Goal: Check status: Check status

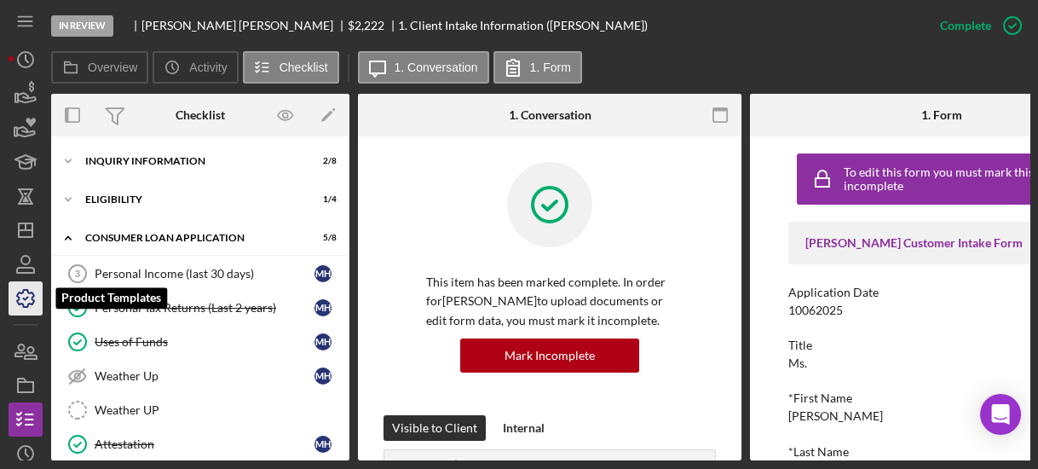
click at [24, 297] on polyline "button" at bounding box center [26, 298] width 4 height 3
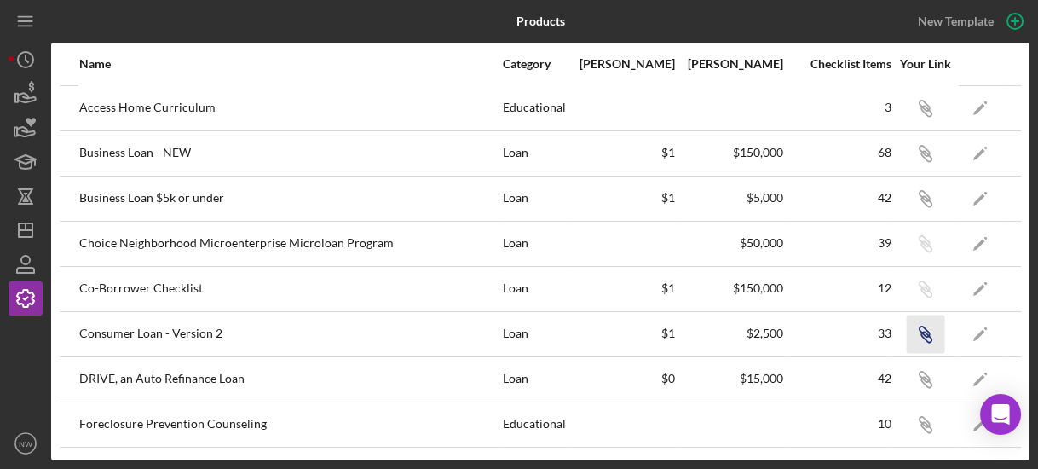
click at [912, 333] on icon "Icon/Link" at bounding box center [925, 333] width 38 height 38
click at [24, 223] on polygon "button" at bounding box center [26, 230] width 14 height 14
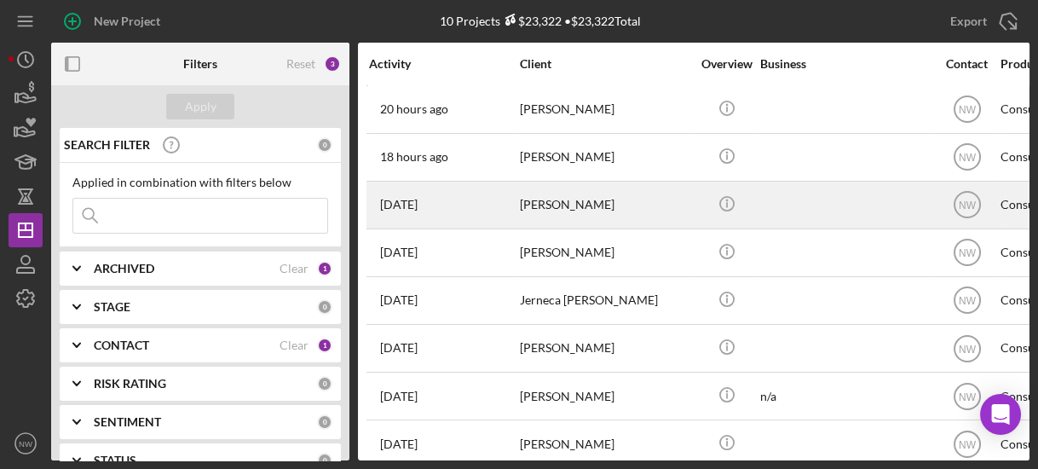
click at [532, 221] on div "[PERSON_NAME]" at bounding box center [605, 204] width 170 height 45
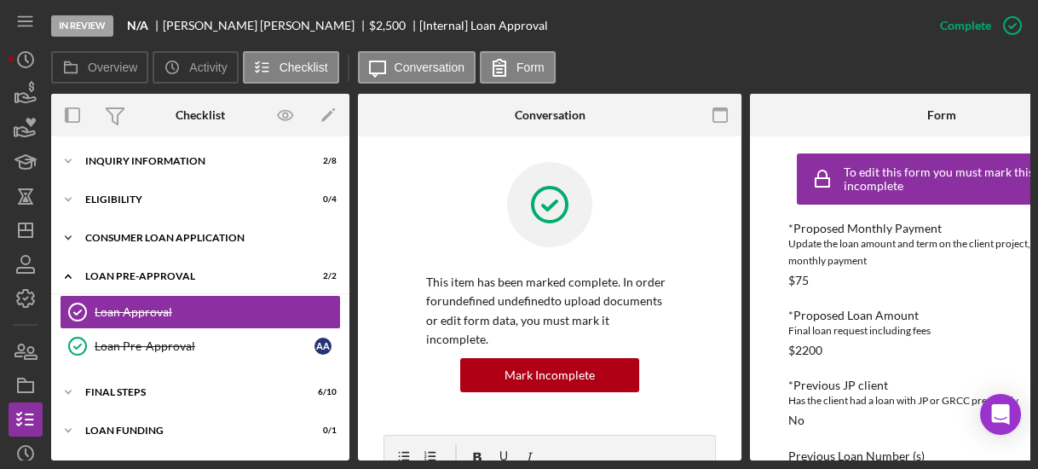
click at [69, 239] on icon "Icon/Expander" at bounding box center [68, 238] width 34 height 34
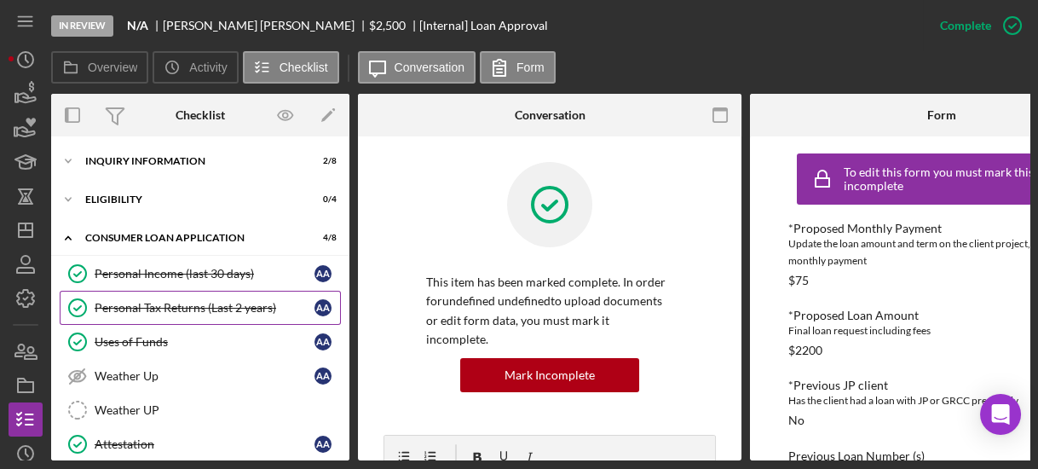
click at [116, 296] on link "Personal Tax Returns (Last 2 years) Personal Tax Returns (Last 2 years) A A" at bounding box center [200, 307] width 281 height 34
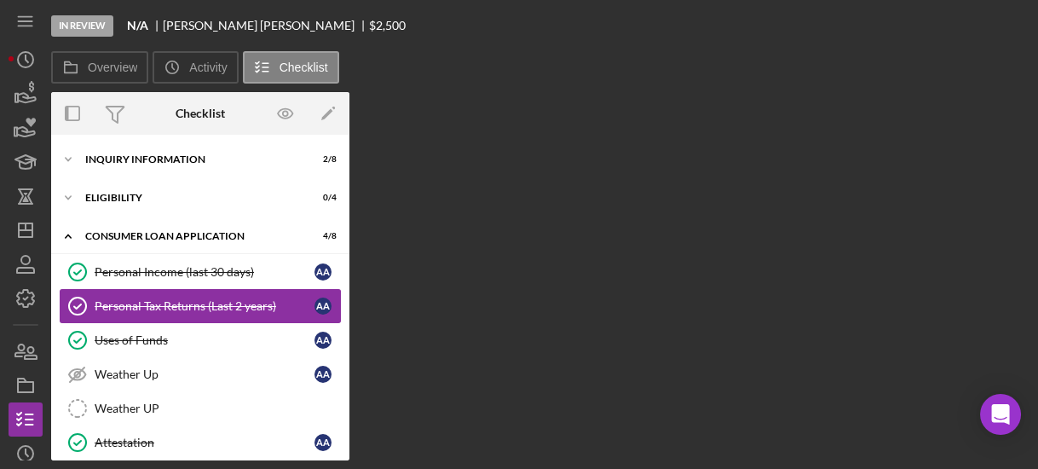
click at [116, 296] on link "Personal Tax Returns (Last 2 years) Personal Tax Returns (Last 2 years) A A" at bounding box center [200, 306] width 281 height 34
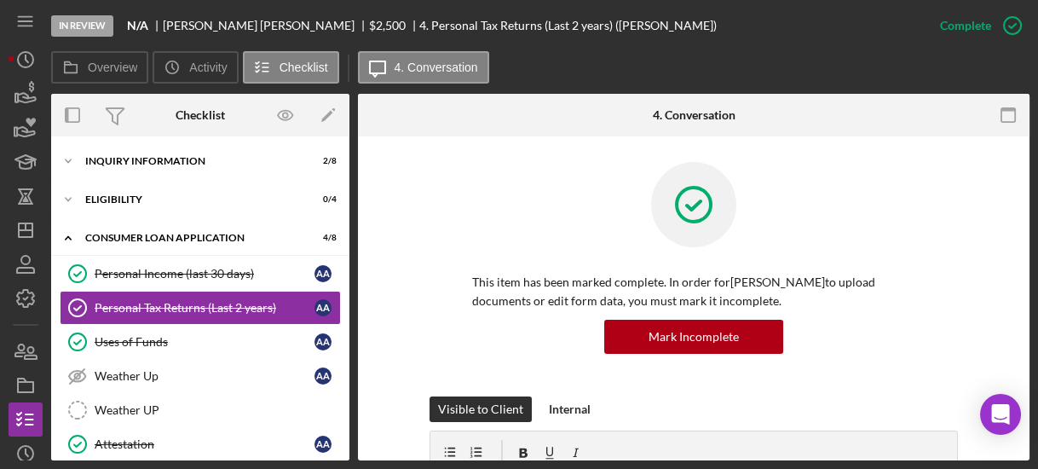
click at [483, 284] on div "This item has been marked complete. In order for [PERSON_NAME] to upload docume…" at bounding box center [693, 313] width 443 height 81
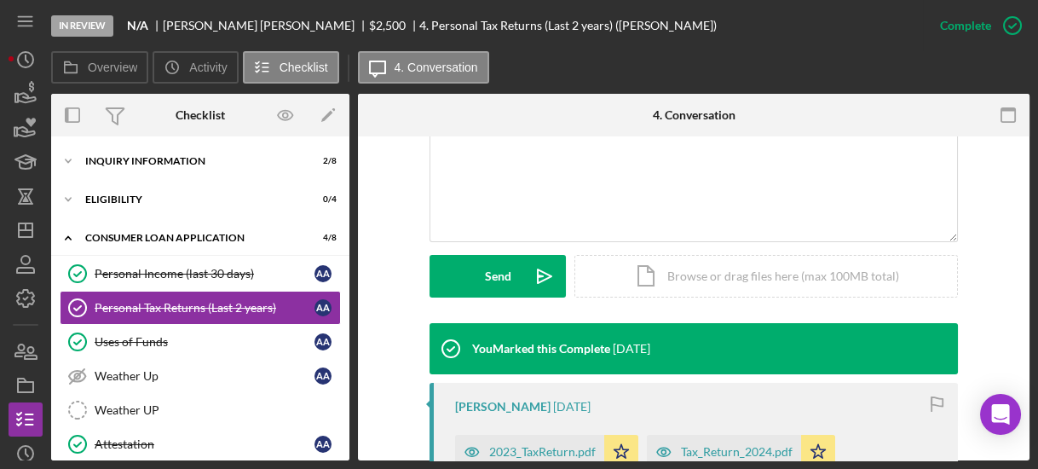
scroll to position [518, 0]
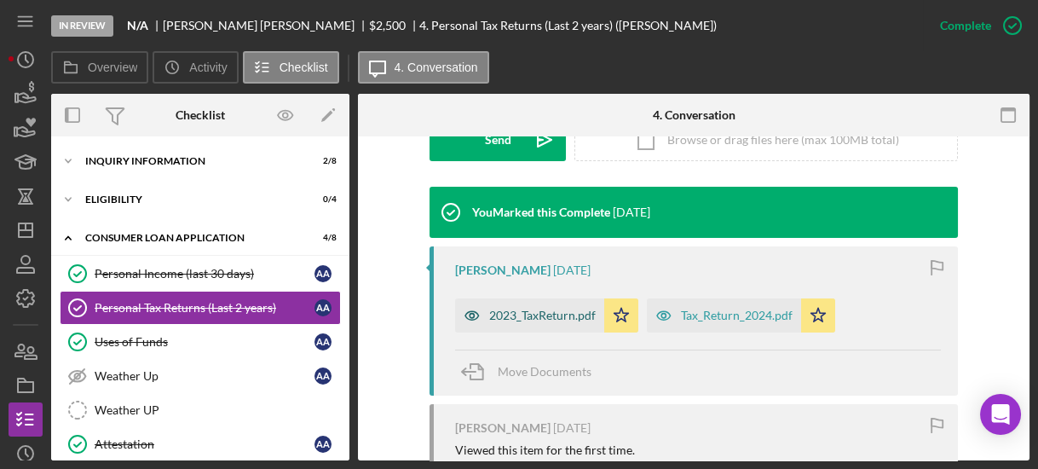
click at [532, 313] on div "2023_TaxReturn.pdf" at bounding box center [542, 315] width 106 height 14
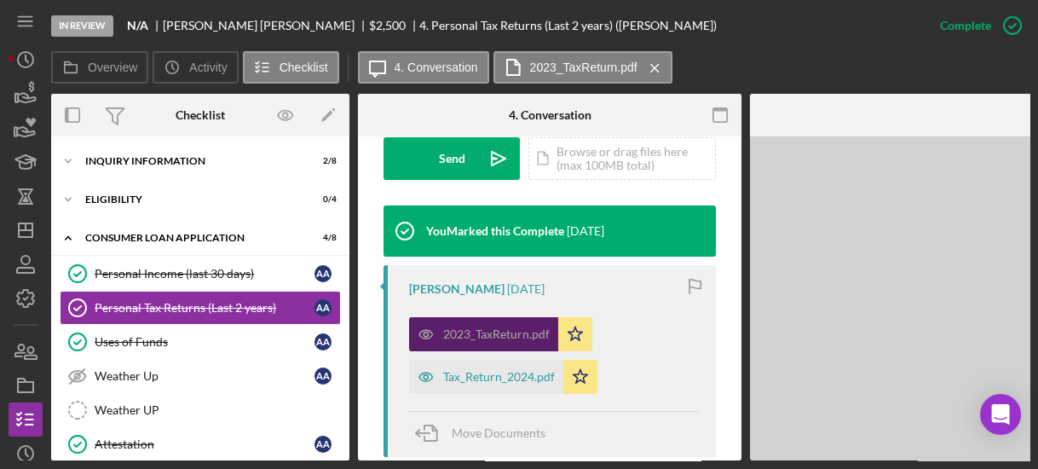
scroll to position [537, 0]
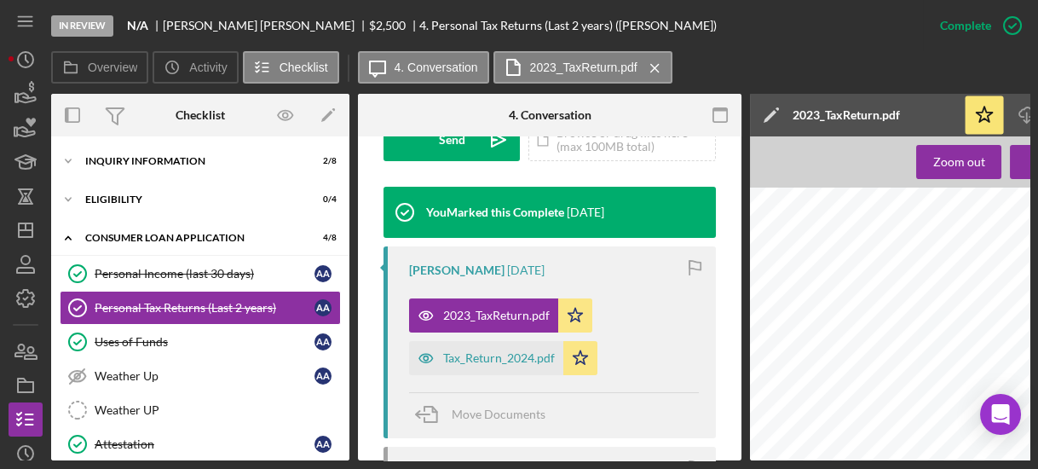
click at [910, 464] on div "In Review N/A [PERSON_NAME] $2,500 $2,500 4. Personal Tax Returns (Last 2 years…" at bounding box center [519, 234] width 1038 height 469
click at [917, 463] on div "In Review N/A [PERSON_NAME] $2,500 $2,500 4. Personal Tax Returns (Last 2 years…" at bounding box center [519, 234] width 1038 height 469
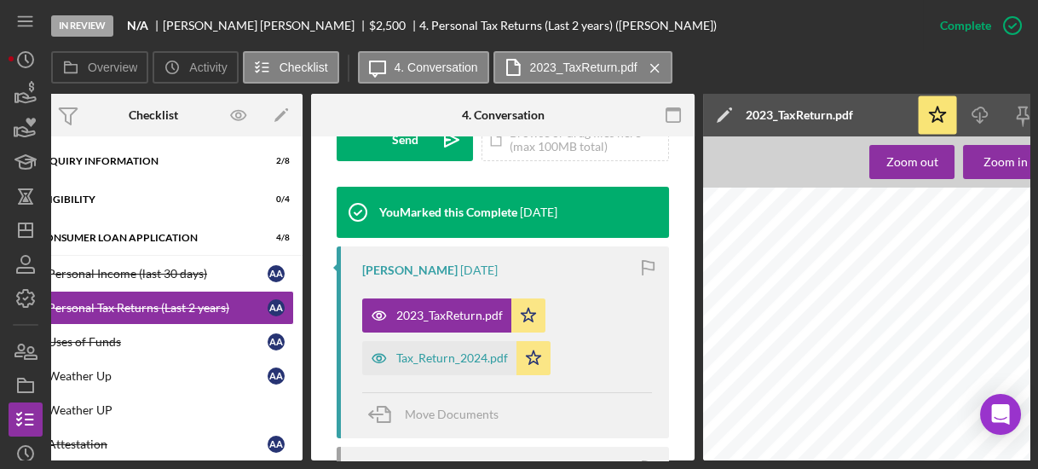
scroll to position [0, 56]
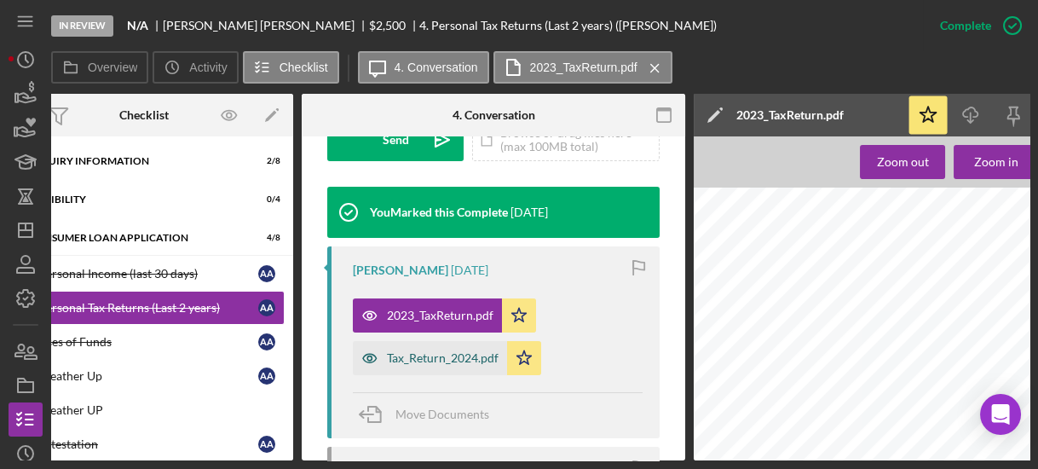
click at [464, 354] on div "Tax_Return_2024.pdf" at bounding box center [443, 358] width 112 height 14
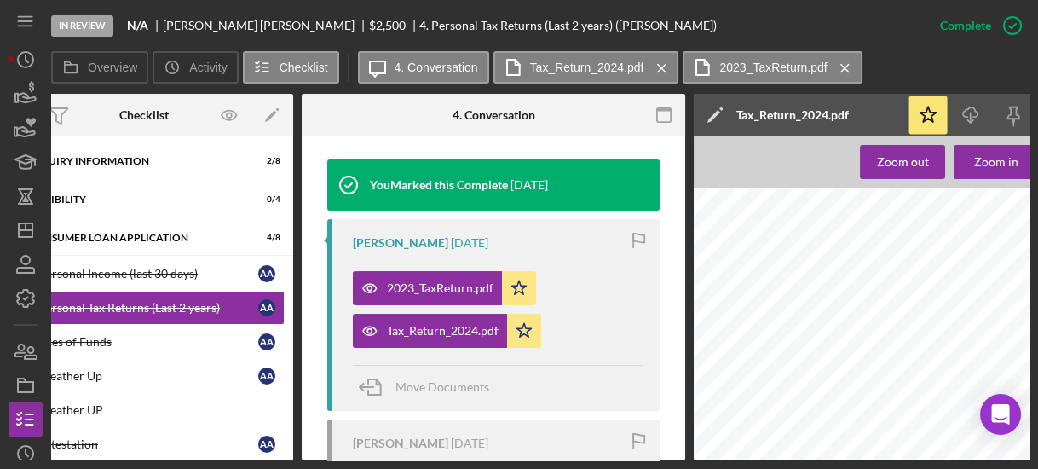
scroll to position [591, 0]
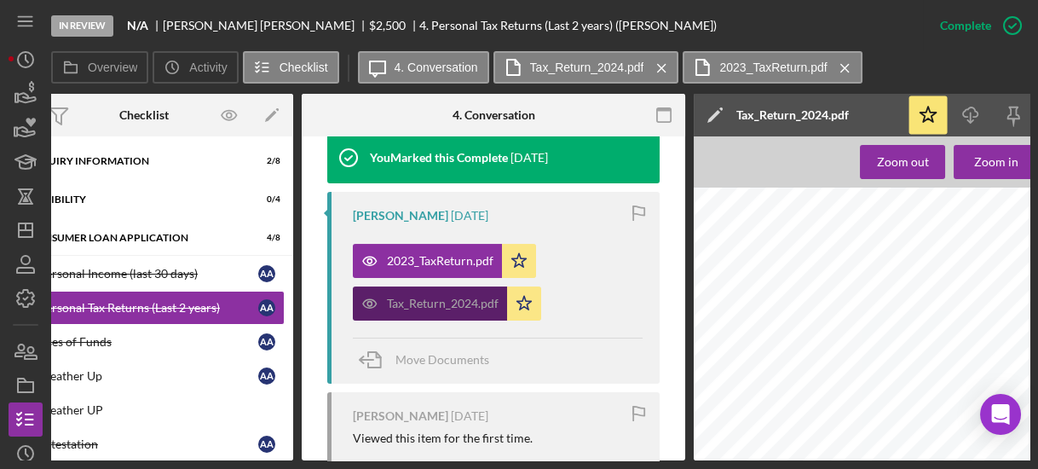
click at [427, 307] on div "Tax_Return_2024.pdf" at bounding box center [443, 303] width 112 height 14
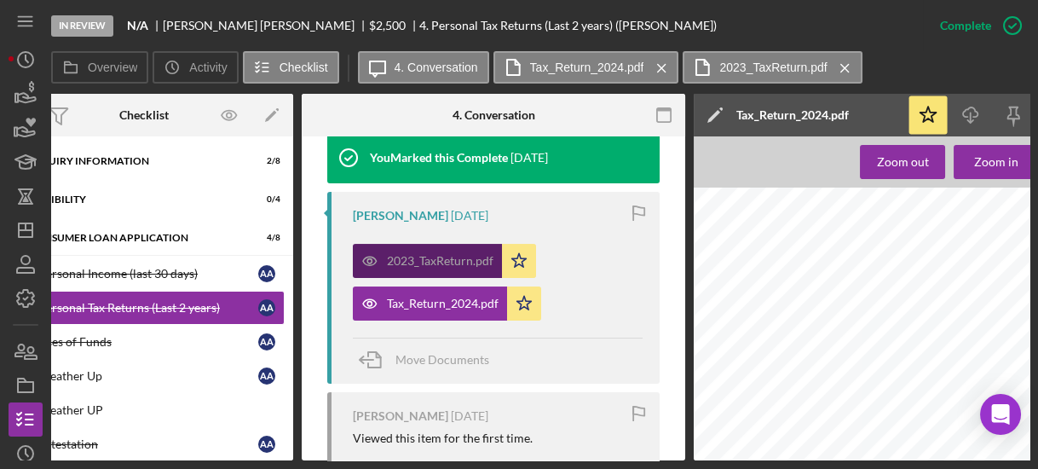
click at [450, 256] on div "2023_TaxReturn.pdf" at bounding box center [440, 261] width 106 height 14
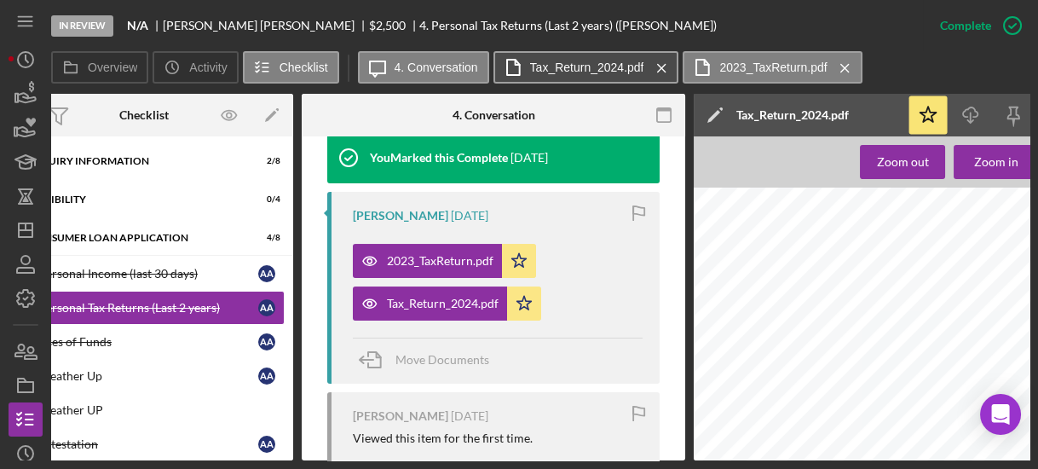
click at [596, 66] on label "Tax_Return_2024.pdf" at bounding box center [587, 67] width 114 height 14
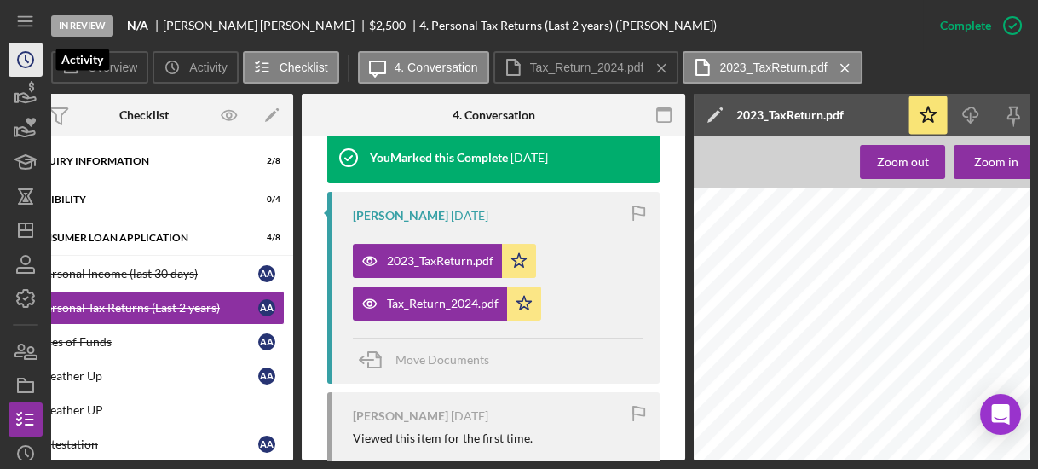
click at [33, 58] on circle "button" at bounding box center [25, 59] width 15 height 15
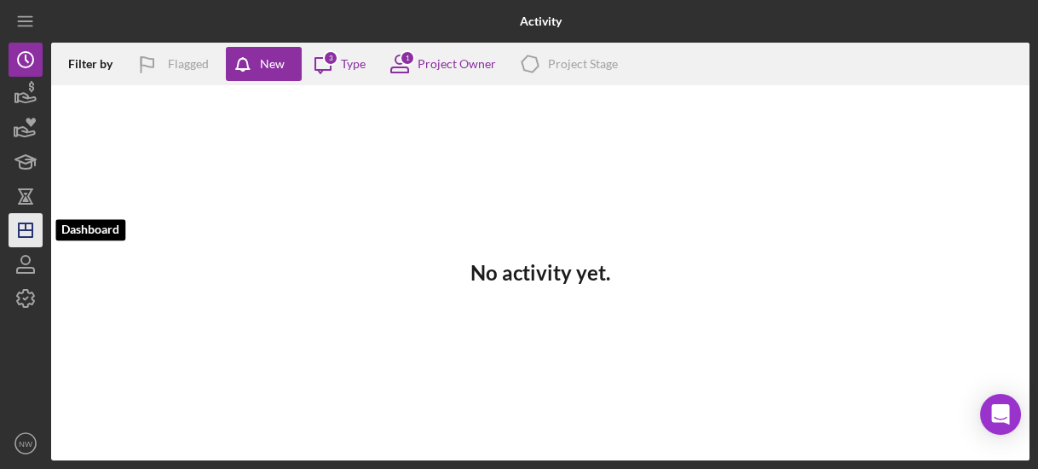
click at [30, 232] on icon "Icon/Dashboard" at bounding box center [25, 230] width 43 height 43
